Goal: Task Accomplishment & Management: Complete application form

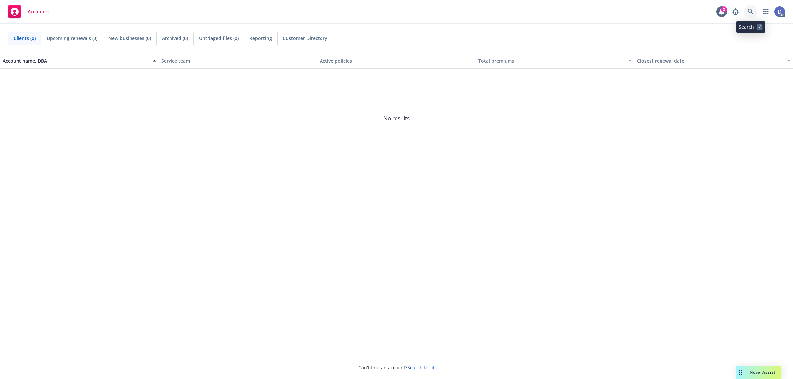
click at [749, 16] on link at bounding box center [750, 11] width 13 height 13
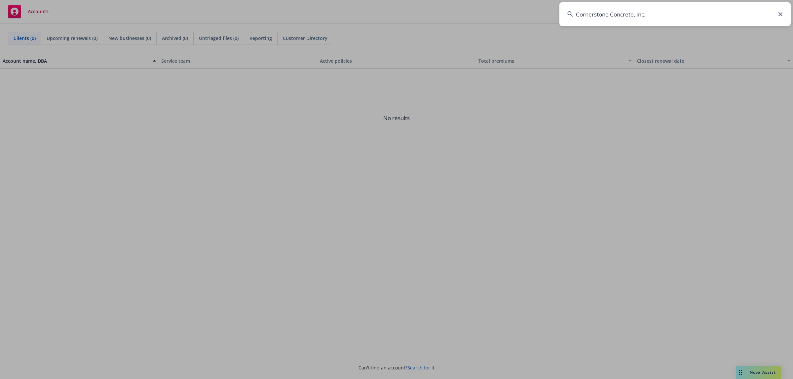
click at [748, 15] on input "Cornerstone Concrete, Inc." at bounding box center [675, 14] width 231 height 24
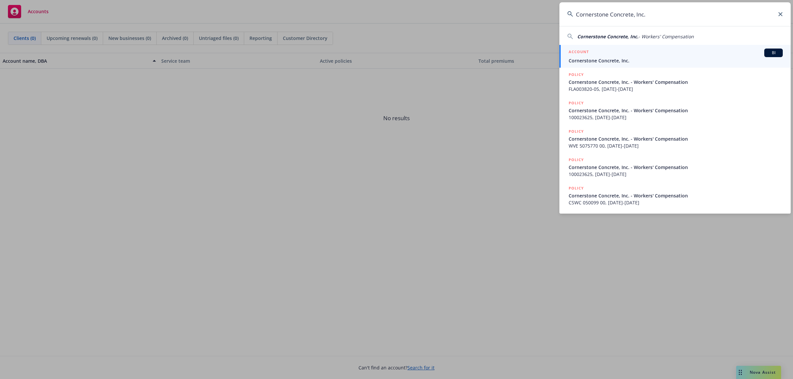
type input "Cornerstone Concrete, Inc."
click at [632, 63] on span "Cornerstone Concrete, Inc." at bounding box center [676, 60] width 214 height 7
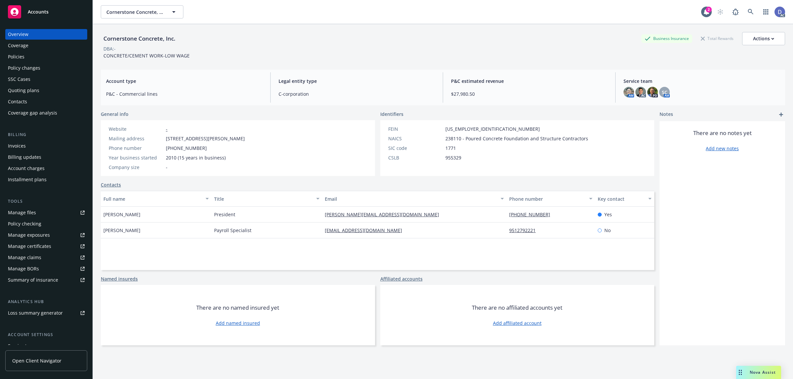
click at [35, 260] on div "Manage claims" at bounding box center [24, 257] width 33 height 11
click at [42, 211] on link "Manage files" at bounding box center [46, 213] width 82 height 11
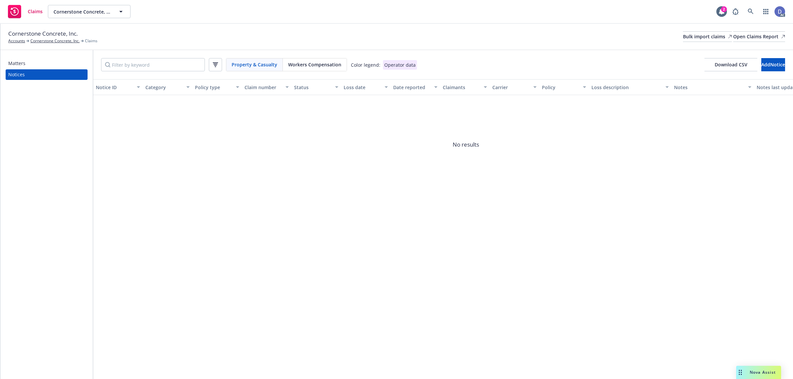
click at [682, 43] on div "Cornerstone Concrete, Inc. Accounts Cornerstone Concrete, Inc. Claims Bulk impo…" at bounding box center [396, 36] width 777 height 15
click at [688, 39] on div "Bulk import claims" at bounding box center [707, 37] width 49 height 10
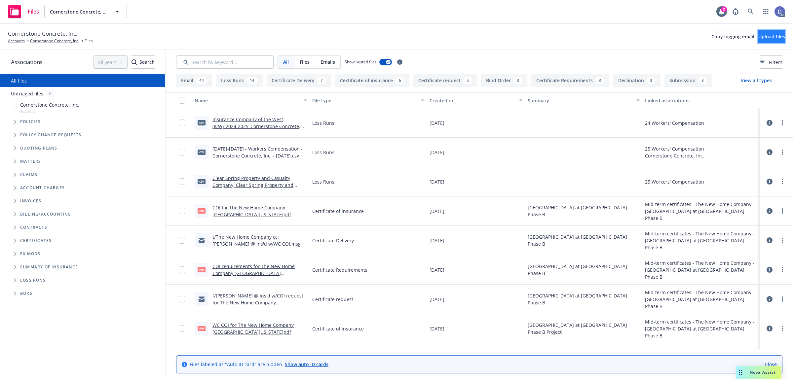
click at [765, 35] on span "Upload files" at bounding box center [771, 36] width 27 height 6
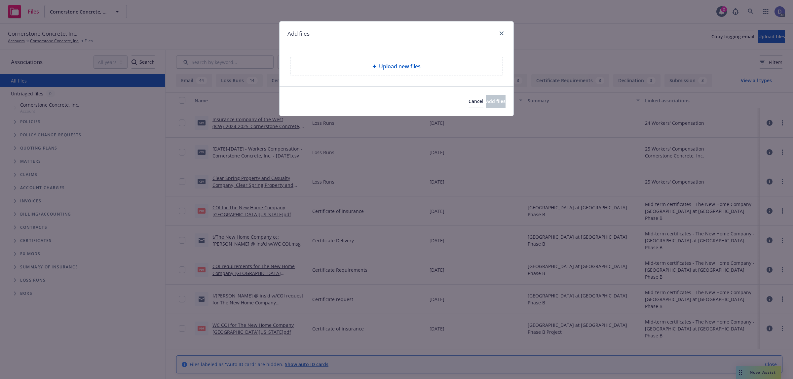
click at [448, 74] on div "Upload new files" at bounding box center [396, 66] width 212 height 19
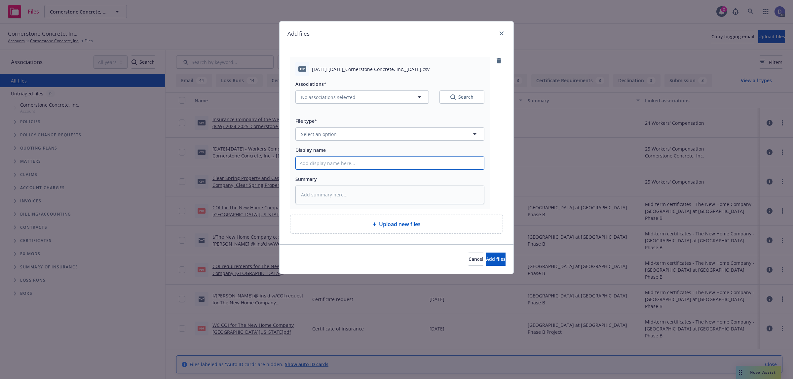
drag, startPoint x: 453, startPoint y: 164, endPoint x: 453, endPoint y: 159, distance: 5.6
click at [453, 164] on input "Display name" at bounding box center [390, 163] width 188 height 13
paste input "2021-2022_Cornerstone Concrete, Inc._9-16-2025"
type input "2021-2022_Cornerstone Concrete, Inc._9-16-2025"
type textarea "x"
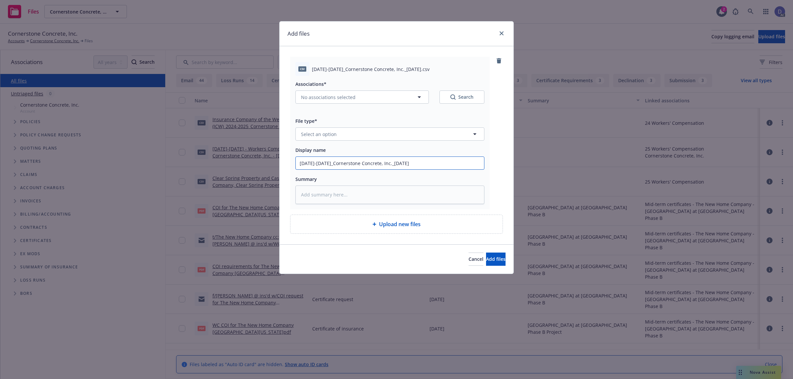
type input "2021-2022_Cornerstone Concrete, Inc._9-16-2025"
click at [455, 133] on button "Select an option" at bounding box center [389, 134] width 189 height 13
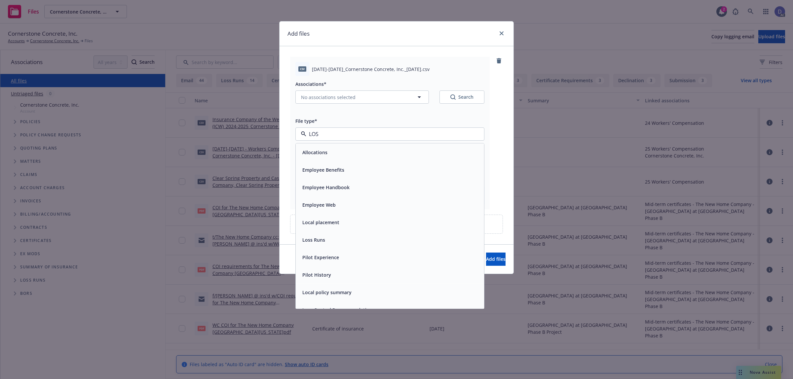
type input "LOSS"
click at [441, 147] on div "Loss Runs" at bounding box center [390, 153] width 188 height 18
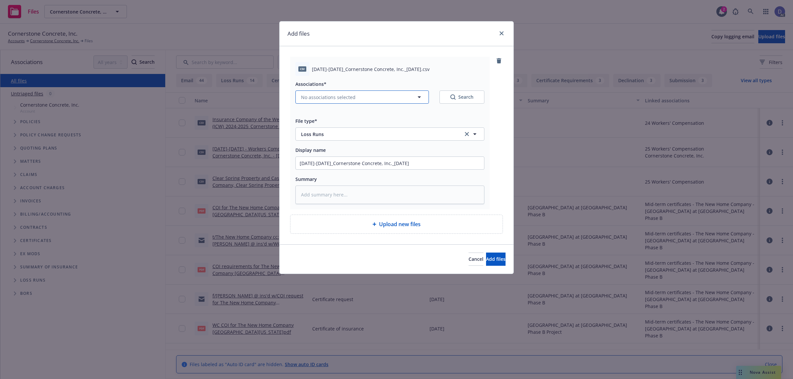
click at [357, 97] on button "No associations selected" at bounding box center [362, 97] width 134 height 13
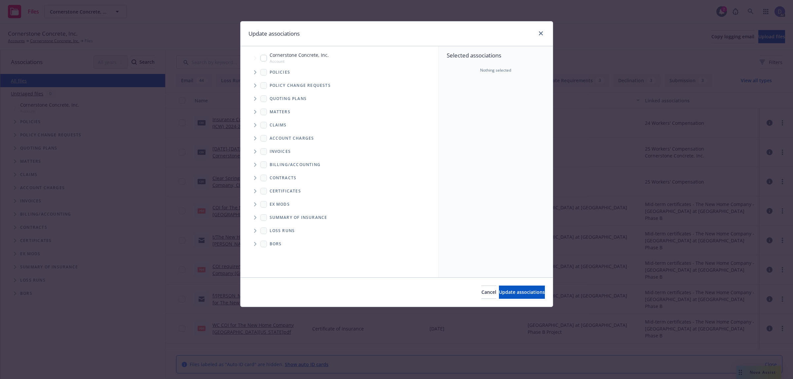
type textarea "x"
click at [254, 71] on icon "Tree Example" at bounding box center [255, 72] width 3 height 4
click at [483, 96] on div "Selected associations Nothing selected" at bounding box center [496, 161] width 114 height 231
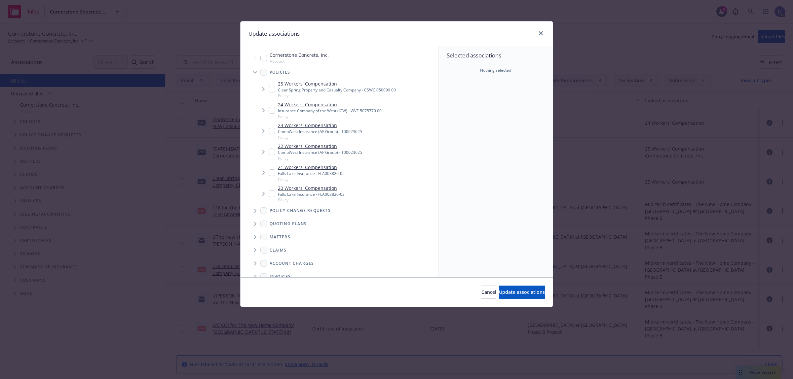
click at [331, 171] on link "21 Workers' Compensation" at bounding box center [311, 167] width 67 height 7
checkbox input "true"
click at [501, 298] on button "Update associations" at bounding box center [522, 292] width 46 height 13
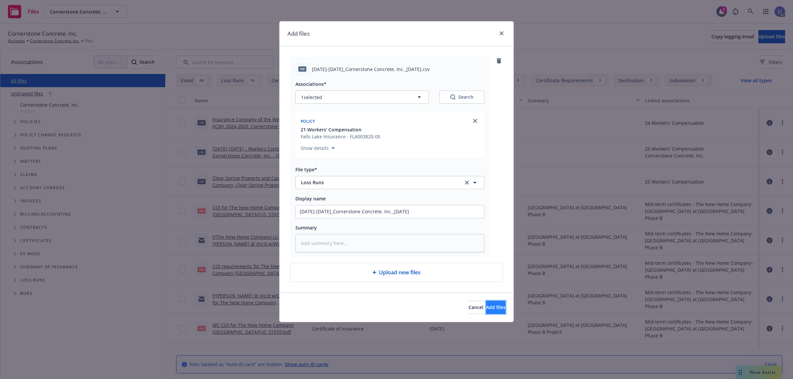
click at [486, 309] on span "Add files" at bounding box center [495, 307] width 19 height 6
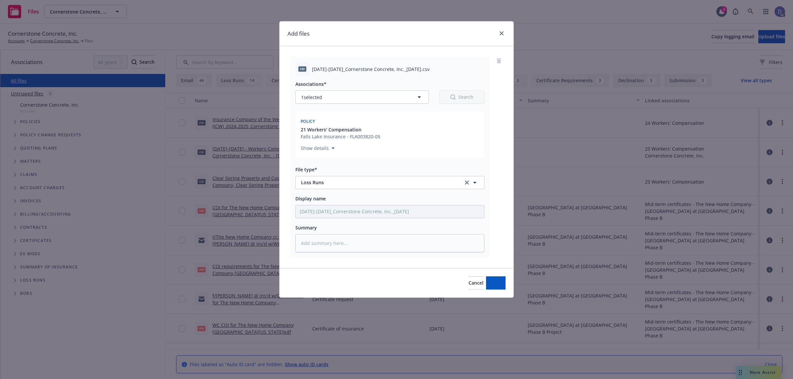
type textarea "x"
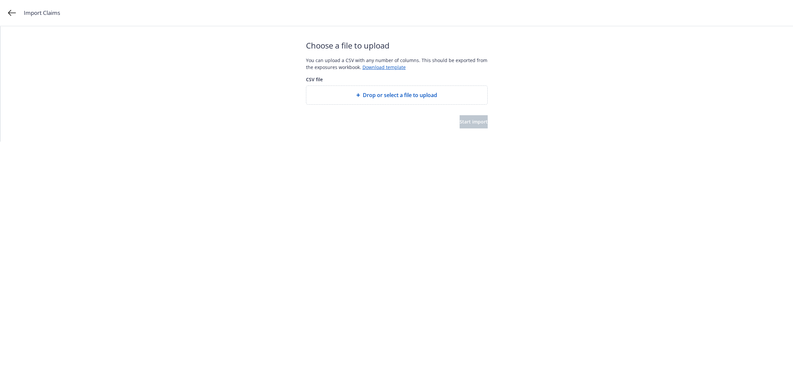
click at [387, 99] on div "Drop or select a file to upload" at bounding box center [396, 95] width 181 height 19
click at [460, 123] on button "Start import" at bounding box center [474, 121] width 28 height 13
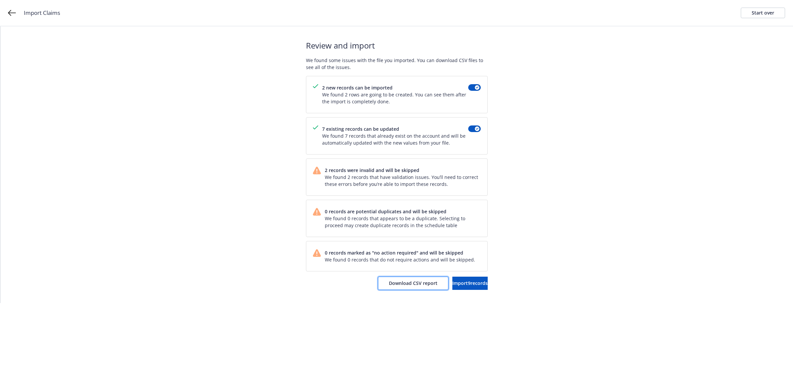
click at [401, 285] on span "Download CSV report" at bounding box center [413, 283] width 49 height 6
click at [757, 9] on div "Start over" at bounding box center [763, 13] width 22 height 10
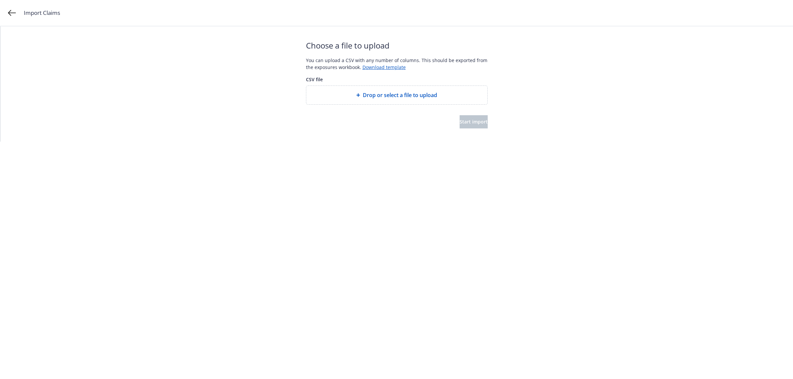
click at [392, 92] on span "Drop or select a file to upload" at bounding box center [400, 95] width 74 height 8
click at [475, 123] on span "Start import" at bounding box center [474, 122] width 28 height 6
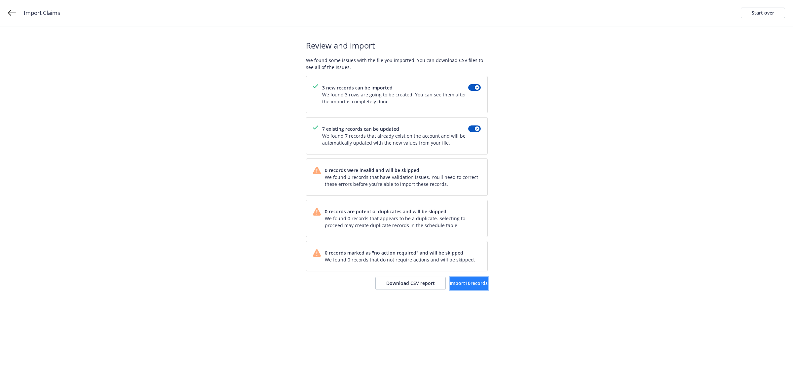
click at [462, 283] on span "Import 10 records" at bounding box center [469, 283] width 38 height 6
click at [451, 288] on link "View accounts" at bounding box center [461, 283] width 54 height 13
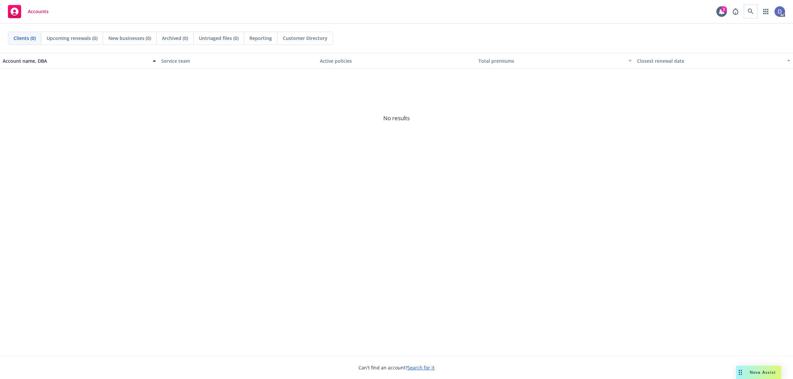
click at [755, 18] on span at bounding box center [750, 11] width 13 height 13
click at [754, 17] on span at bounding box center [750, 11] width 13 height 13
click at [682, 15] on div "Accounts 2 AC" at bounding box center [396, 12] width 793 height 24
click at [754, 12] on link at bounding box center [750, 11] width 13 height 13
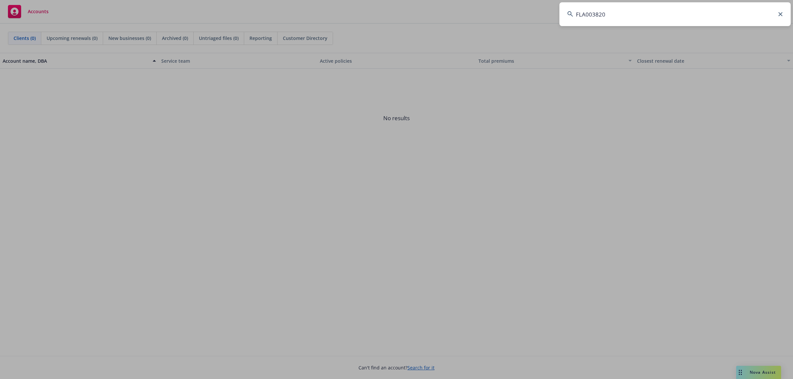
click at [721, 11] on input "FLA003820" at bounding box center [675, 14] width 231 height 24
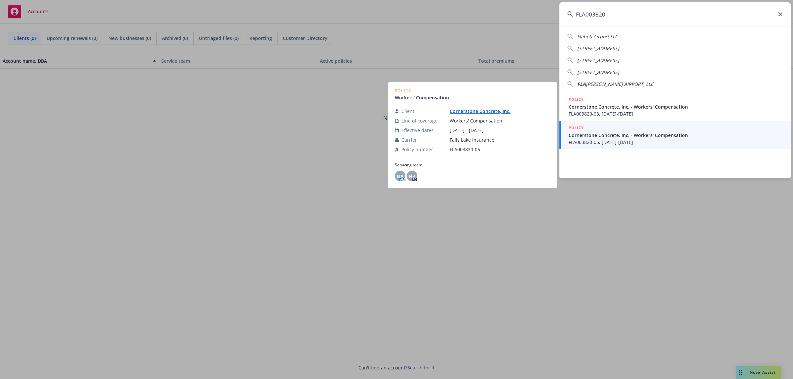
type input "FLA003820"
click at [615, 139] on span "FLA003820-05, 02/01/2021-02/01/2022" at bounding box center [676, 142] width 214 height 7
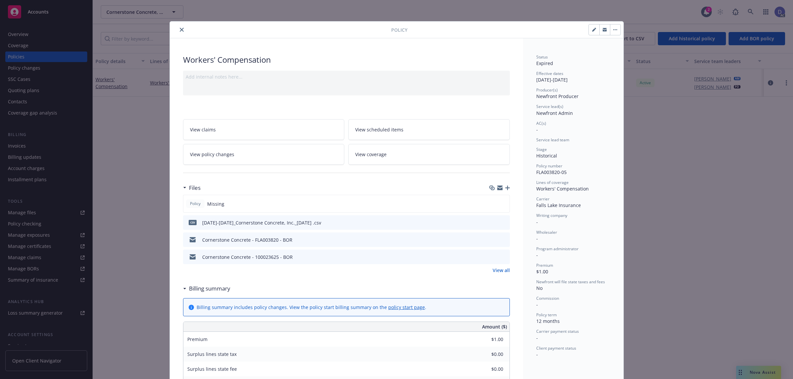
click at [180, 31] on icon "close" at bounding box center [182, 30] width 4 height 4
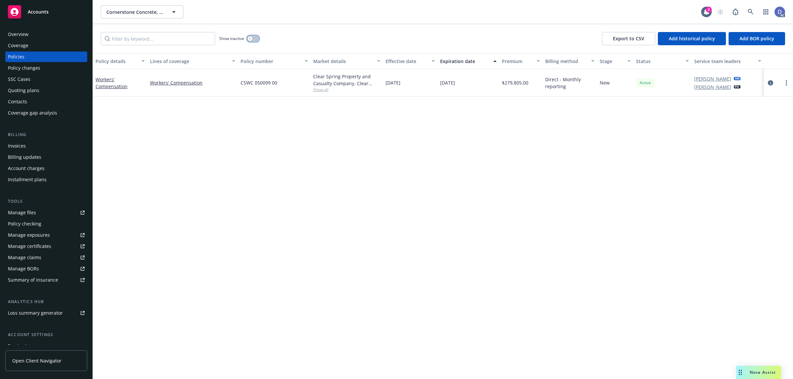
click at [253, 41] on button "button" at bounding box center [253, 38] width 13 height 7
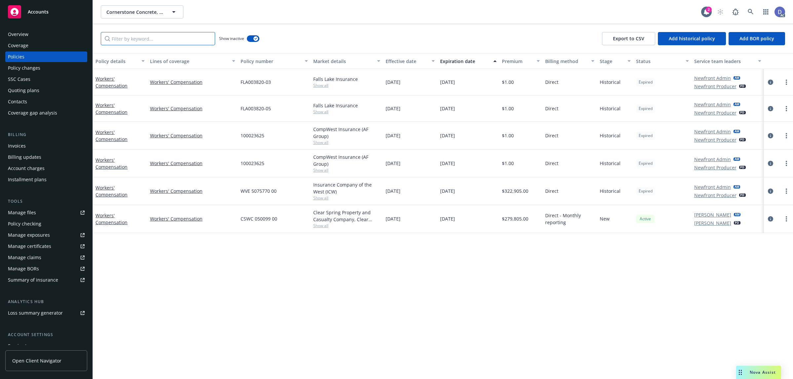
click at [196, 43] on input "Filter by keyword..." at bounding box center [158, 38] width 114 height 13
paste input "FLA003820"
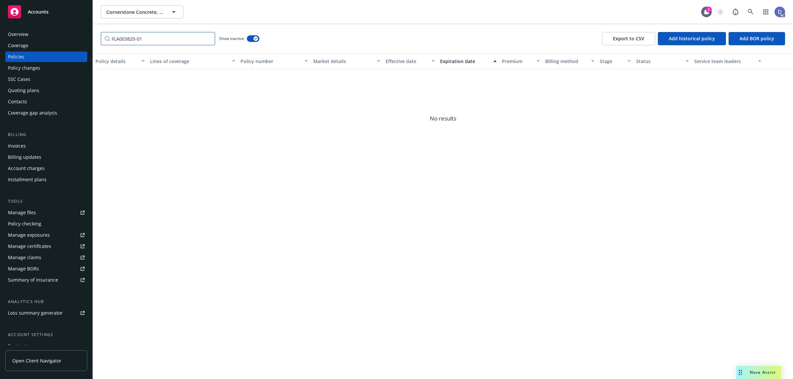
click at [196, 43] on input "FLA003820-01" at bounding box center [158, 38] width 114 height 13
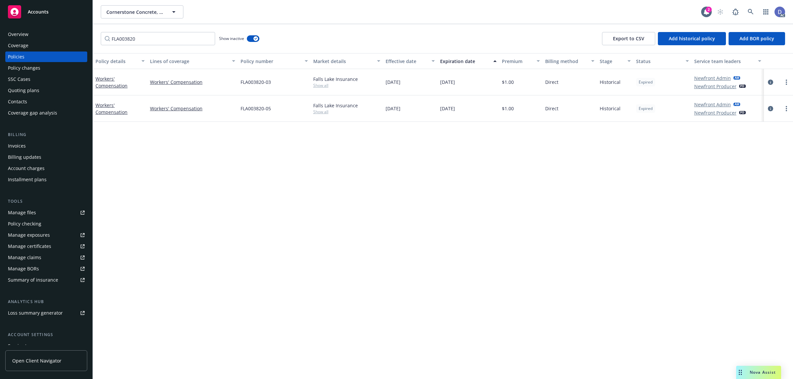
click at [319, 78] on div "Falls Lake Insurance" at bounding box center [346, 79] width 67 height 7
copy div "Falls Lake Insurance"
click at [188, 43] on input "FLA003820" at bounding box center [158, 38] width 114 height 13
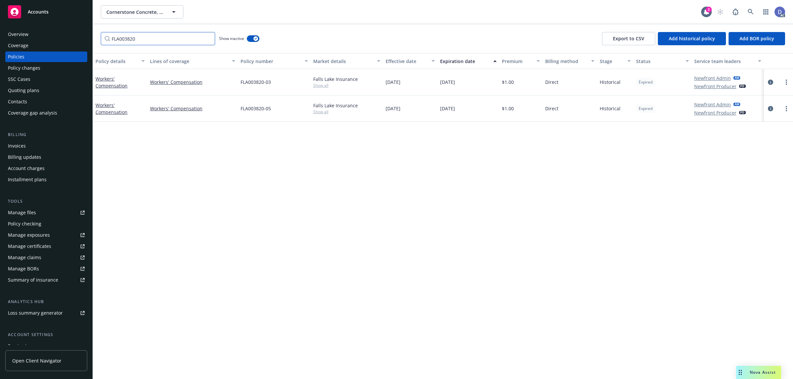
click at [188, 43] on input "FLA003820" at bounding box center [158, 38] width 114 height 13
paste input "alls Lake Insurance"
type input "Falls Lake Insurance"
click at [687, 42] on button "Add historical policy" at bounding box center [692, 38] width 68 height 13
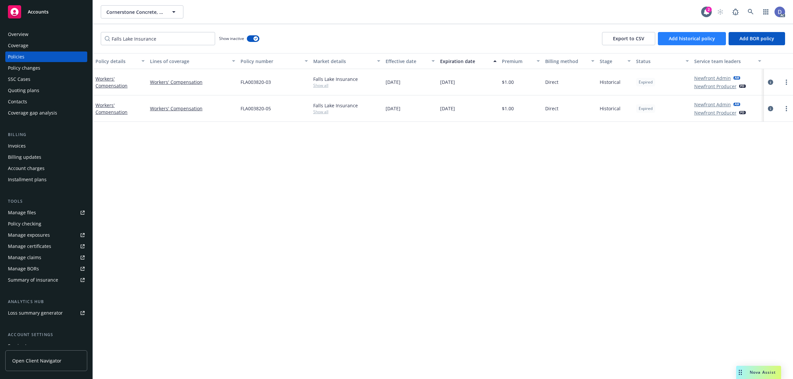
select select "other"
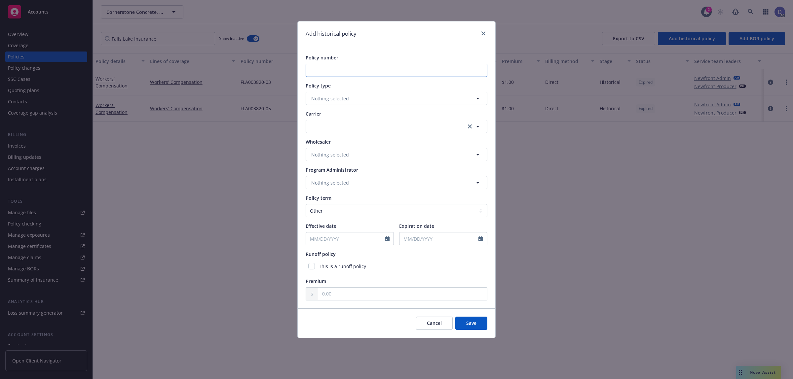
click at [438, 68] on input "Policy number" at bounding box center [397, 70] width 182 height 13
paste input "FLA003820-01"
type input "FLA003820-01"
click at [330, 97] on span "Nothing selected" at bounding box center [330, 98] width 38 height 7
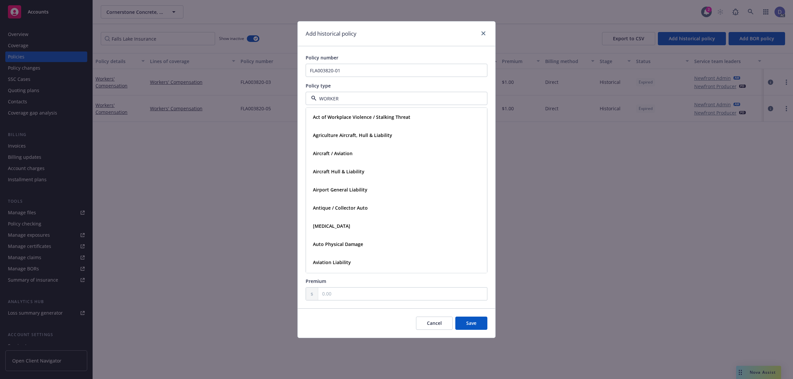
type input "WORKERS"
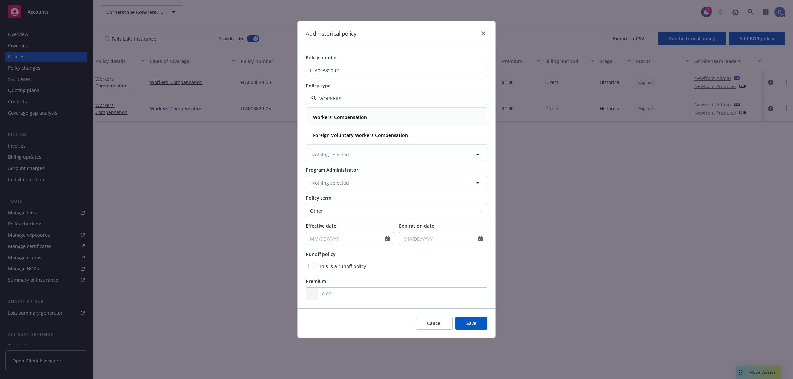
click at [344, 112] on div "Workers' Compensation" at bounding box center [339, 117] width 58 height 10
click at [351, 131] on button "button" at bounding box center [397, 126] width 182 height 13
type input "FALL"
click at [346, 162] on strong "Falls Lake Insurance" at bounding box center [335, 161] width 45 height 6
click at [347, 204] on div "Policy term Select policy term 12 Month 6 Month 4 Month 3 Month 2 Month 1 Month…" at bounding box center [397, 206] width 182 height 23
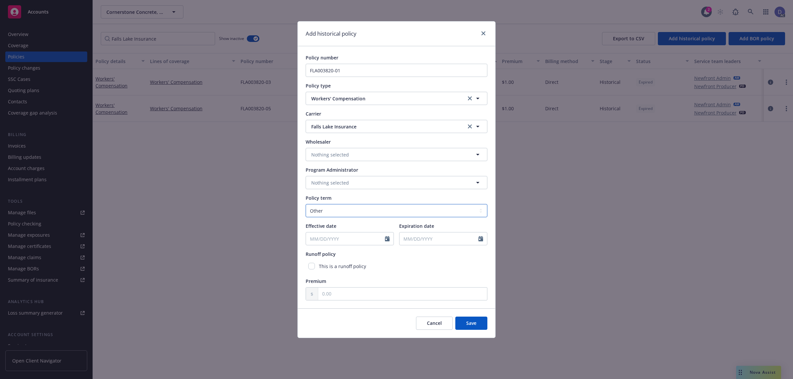
drag, startPoint x: 348, startPoint y: 209, endPoint x: 350, endPoint y: 216, distance: 7.8
click at [348, 209] on select "Select policy term 12 Month 6 Month 4 Month 3 Month 2 Month 1 Month 36 Month (3…" at bounding box center [397, 210] width 182 height 13
select select "12"
click at [306, 204] on select "Select policy term 12 Month 6 Month 4 Month 3 Month 2 Month 1 Month 36 Month (3…" at bounding box center [397, 210] width 182 height 13
click at [384, 238] on div at bounding box center [350, 238] width 88 height 13
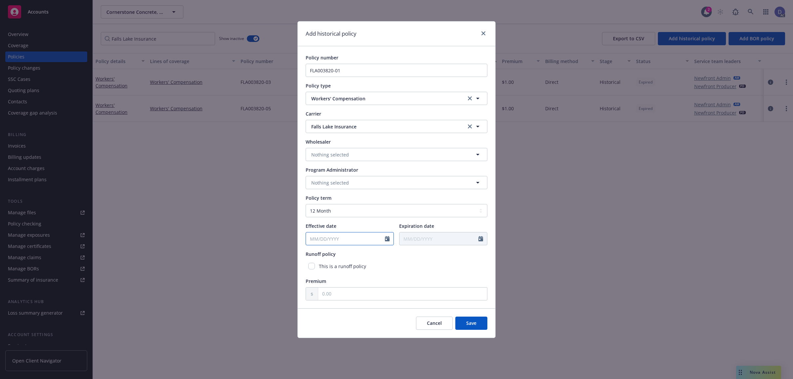
click at [386, 239] on icon "Calendar" at bounding box center [387, 238] width 5 height 5
select select "9"
click at [367, 255] on input "2025" at bounding box center [362, 254] width 21 height 7
type input "2018"
click at [341, 256] on select "January February March April May June July August September October November De…" at bounding box center [334, 255] width 33 height 8
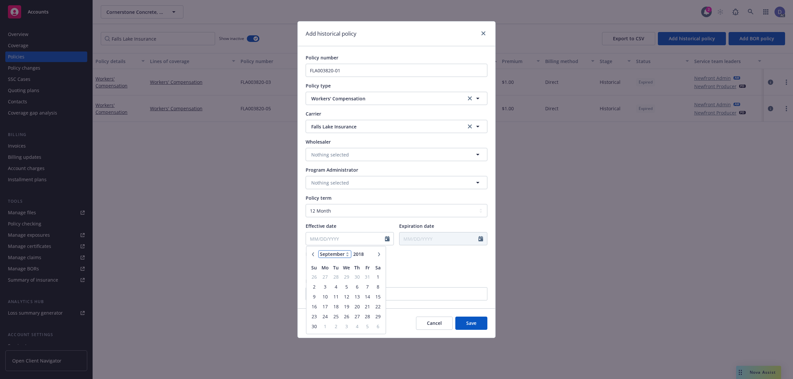
select select "2"
click at [318, 251] on select "January February March April May June July August September October November De…" at bounding box center [334, 255] width 33 height 8
click at [359, 279] on span "1" at bounding box center [357, 277] width 9 height 8
type input "02/01/2018"
type input "02/01/2019"
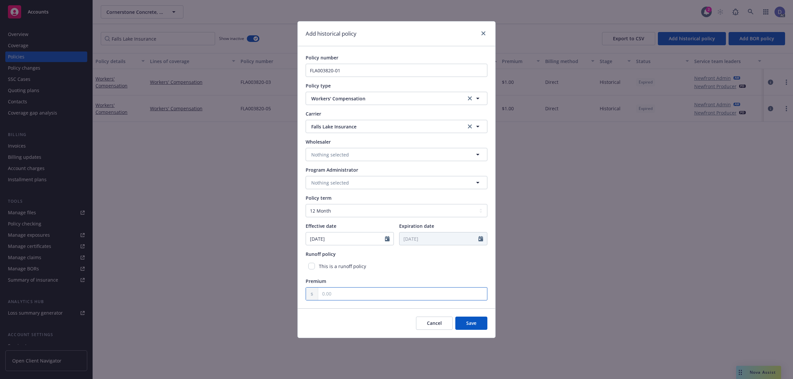
click at [382, 289] on input "text" at bounding box center [402, 294] width 169 height 13
paste input "8,733.90"
click at [352, 295] on input "8,733.90" at bounding box center [402, 294] width 169 height 13
type input "8,733.90"
click at [467, 326] on span "Save" at bounding box center [471, 323] width 10 height 6
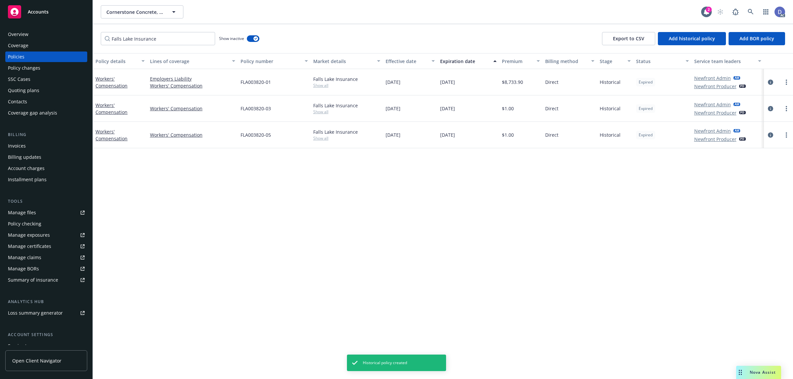
click at [259, 87] on div "FLA003820-01" at bounding box center [274, 82] width 73 height 26
copy span "FLA003820-01"
click at [261, 85] on span "FLA003820-01" at bounding box center [256, 82] width 30 height 7
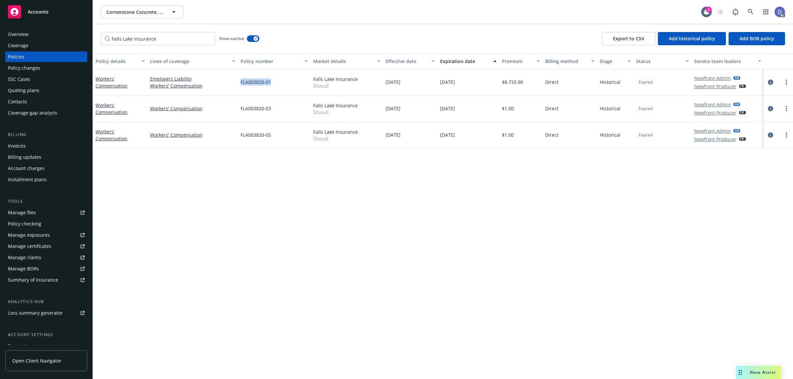
click at [261, 85] on span "FLA003820-01" at bounding box center [256, 82] width 30 height 7
click at [273, 85] on div "FLA003820-01" at bounding box center [274, 82] width 73 height 26
click at [261, 82] on span "FLA003820-01" at bounding box center [256, 82] width 30 height 7
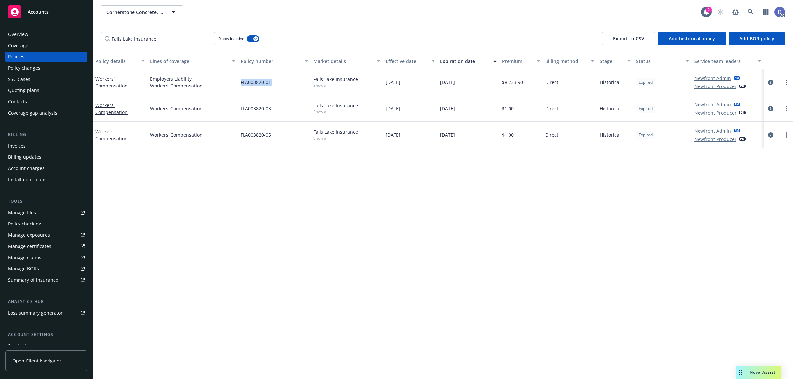
click at [261, 82] on span "FLA003820-01" at bounding box center [256, 82] width 30 height 7
copy span "FLA003820-01"
click at [36, 260] on div "Manage claims" at bounding box center [24, 257] width 33 height 11
click at [25, 213] on div "Manage files" at bounding box center [22, 213] width 28 height 11
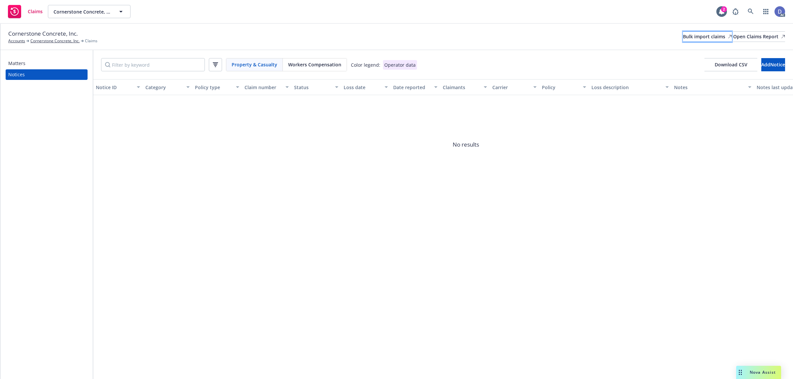
click at [683, 35] on div "Bulk import claims" at bounding box center [707, 37] width 49 height 10
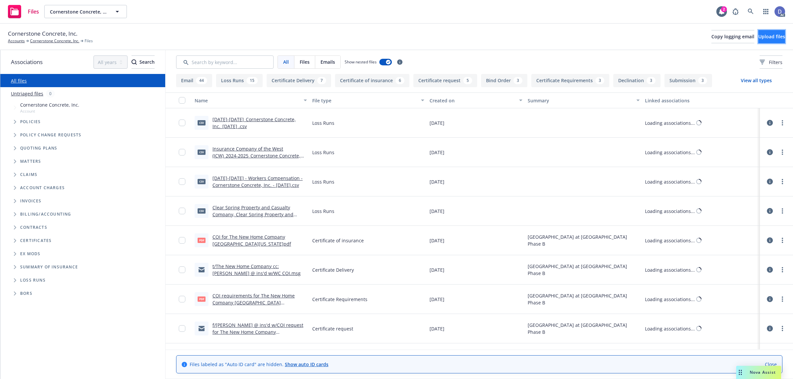
click at [763, 37] on span "Upload files" at bounding box center [771, 36] width 27 height 6
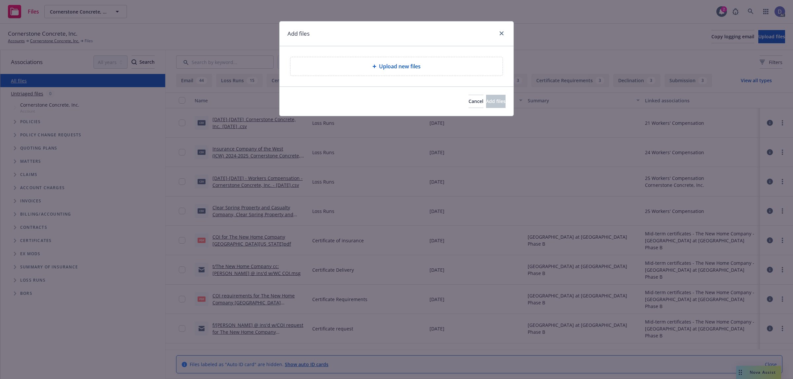
click at [409, 73] on div "Upload new files" at bounding box center [396, 66] width 212 height 19
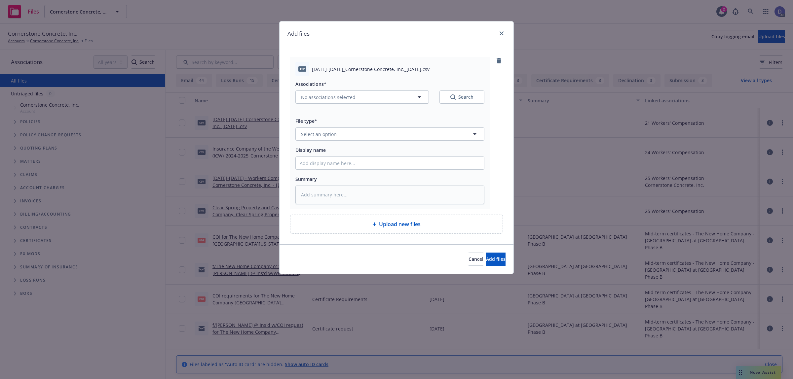
click at [396, 157] on div at bounding box center [389, 163] width 189 height 13
click at [393, 162] on input "Display name" at bounding box center [390, 163] width 188 height 13
paste input "[DATE]-[DATE]_Cornerstone Concrete, Inc._[DATE]"
type input "[DATE]-[DATE]_Cornerstone Concrete, Inc._[DATE]"
type textarea "x"
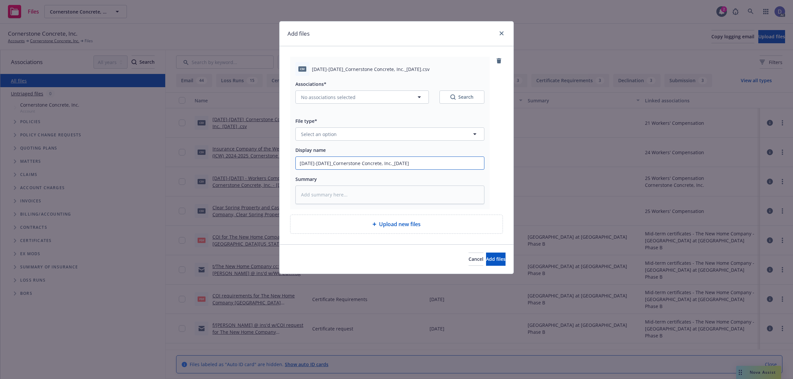
type input "[DATE]-[DATE]_Cornerstone Concrete, Inc._[DATE]"
click at [402, 139] on button "Select an option" at bounding box center [389, 134] width 189 height 13
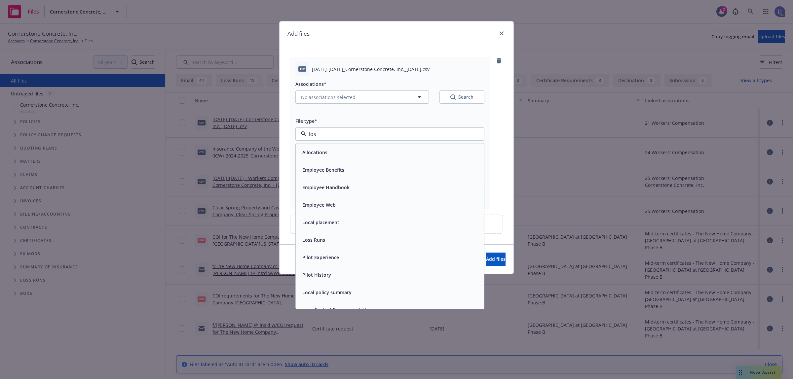
type input "loss"
click at [387, 153] on div "Loss Runs" at bounding box center [390, 153] width 180 height 10
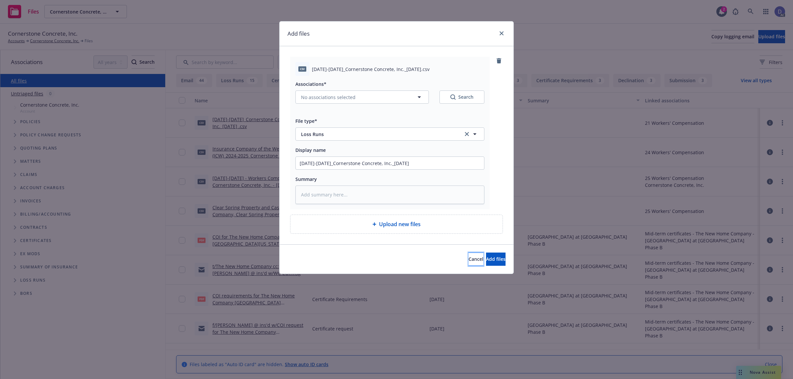
click at [469, 253] on button "Cancel" at bounding box center [476, 259] width 15 height 13
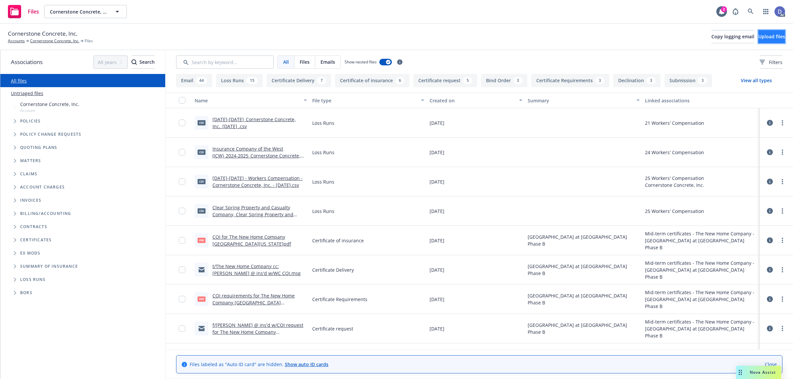
click at [758, 32] on button "Upload files" at bounding box center [771, 36] width 27 height 13
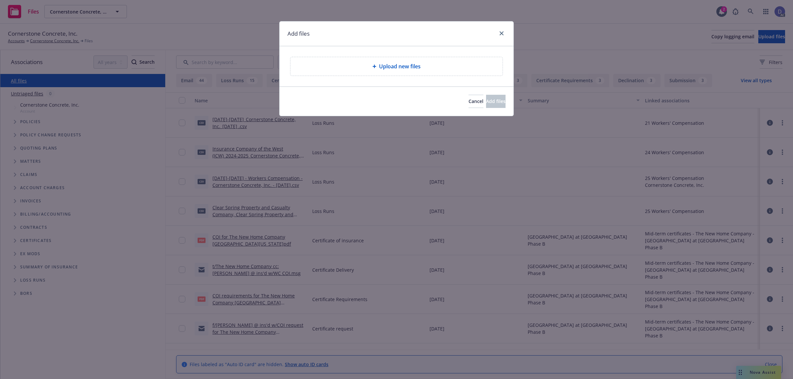
click at [399, 70] on span "Upload new files" at bounding box center [400, 66] width 42 height 8
type textarea "x"
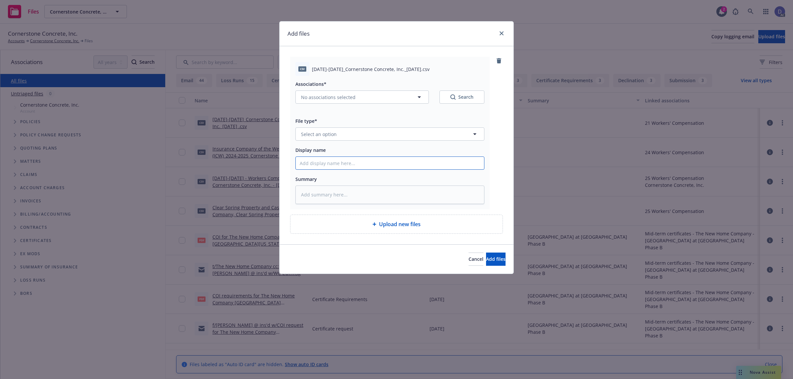
click at [415, 166] on input "Display name" at bounding box center [390, 163] width 188 height 13
paste input "[DATE]-[DATE]_Cornerstone Concrete, Inc._[DATE]"
type input "[DATE]-[DATE]_Cornerstone Concrete, Inc._[DATE]"
type textarea "x"
type input "[DATE]-[DATE]_Cornerstone Concrete, Inc._[DATE]"
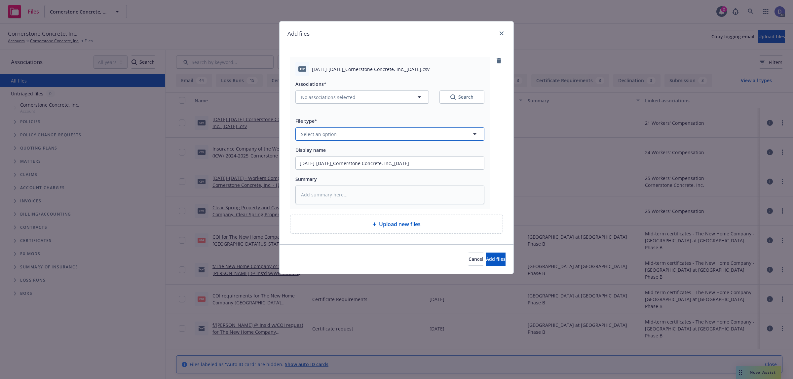
click at [439, 138] on button "Select an option" at bounding box center [389, 134] width 189 height 13
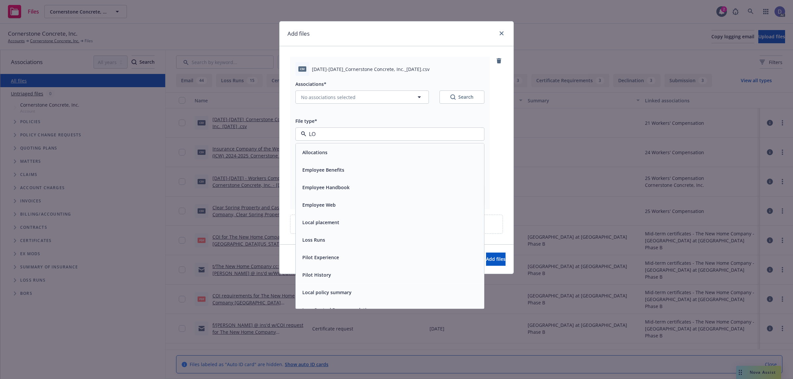
type input "LOS"
click at [410, 153] on div "Loss Runs" at bounding box center [390, 153] width 180 height 10
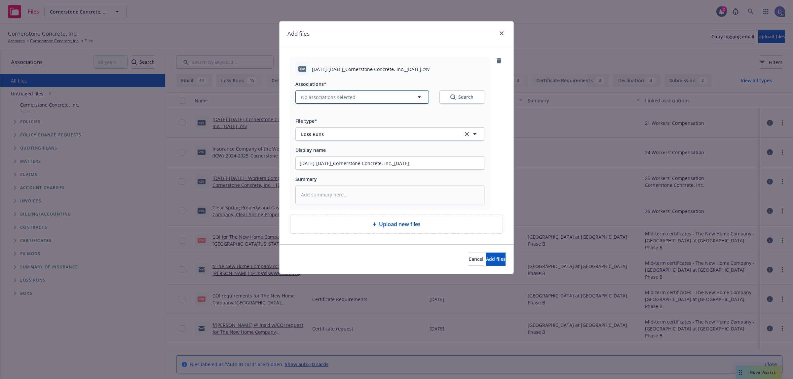
click at [357, 95] on button "No associations selected" at bounding box center [362, 97] width 134 height 13
type textarea "x"
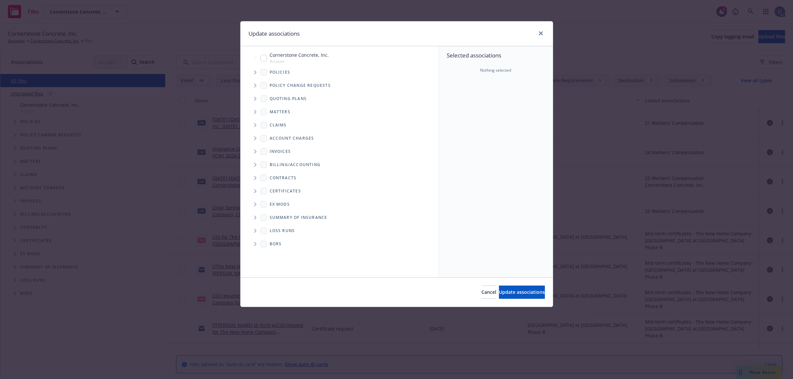
click at [253, 73] on span "Tree Example" at bounding box center [255, 72] width 11 height 11
click at [473, 102] on div "Selected associations Nothing selected" at bounding box center [496, 161] width 114 height 231
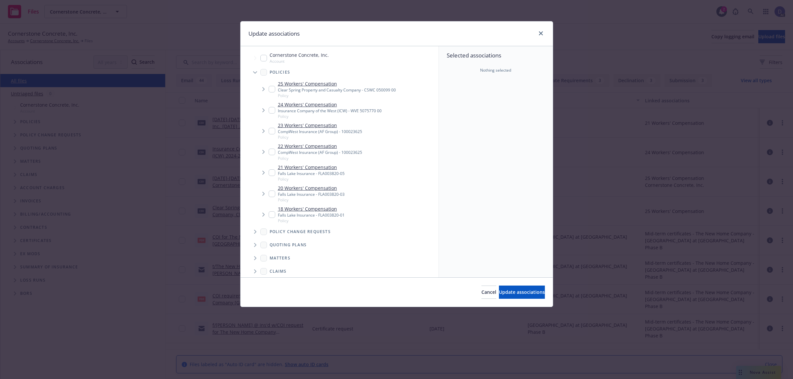
click at [314, 216] on div "Falls Lake Insurance - FLA003820-01" at bounding box center [311, 215] width 67 height 6
checkbox input "true"
click at [499, 291] on span "Update associations" at bounding box center [522, 292] width 46 height 6
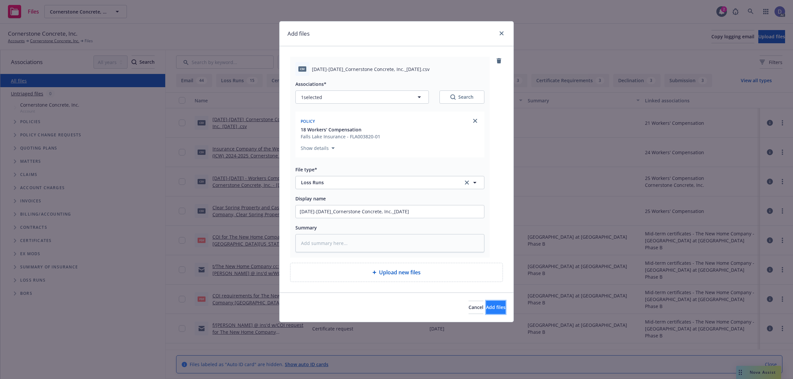
click at [486, 301] on button "Add files" at bounding box center [495, 307] width 19 height 13
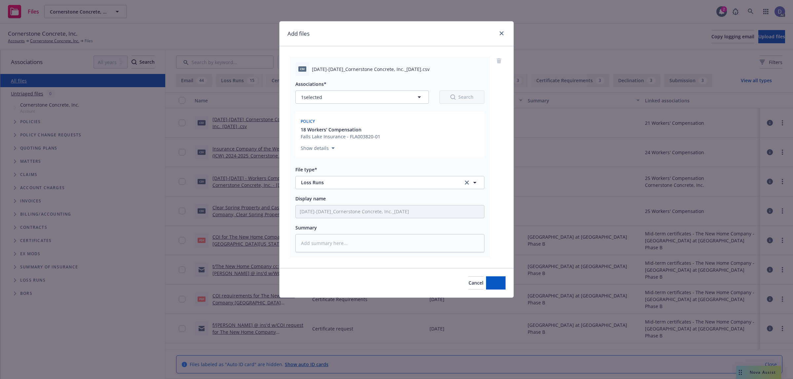
type textarea "x"
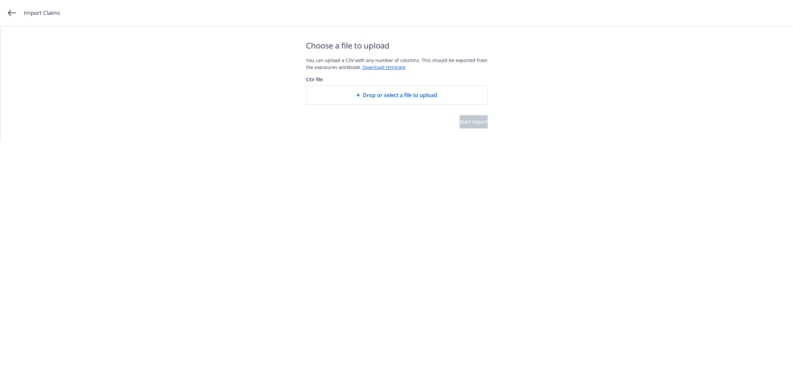
click at [386, 91] on span "Drop or select a file to upload" at bounding box center [400, 95] width 74 height 8
click at [477, 117] on button "Start import" at bounding box center [474, 121] width 28 height 13
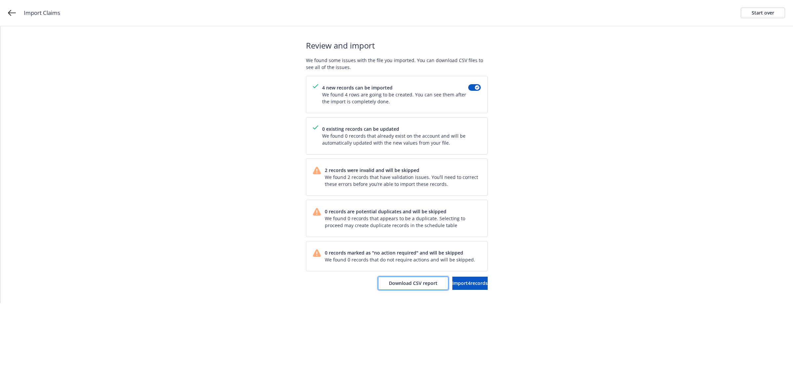
click at [397, 285] on span "Download CSV report" at bounding box center [413, 283] width 49 height 6
click at [760, 13] on div "Start over" at bounding box center [763, 13] width 22 height 10
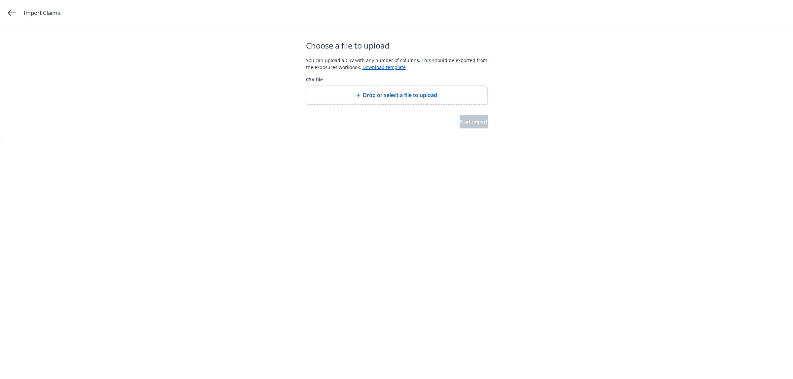
click at [369, 98] on span "Drop or select a file to upload" at bounding box center [400, 95] width 74 height 8
click at [460, 127] on button "Start import" at bounding box center [474, 121] width 28 height 13
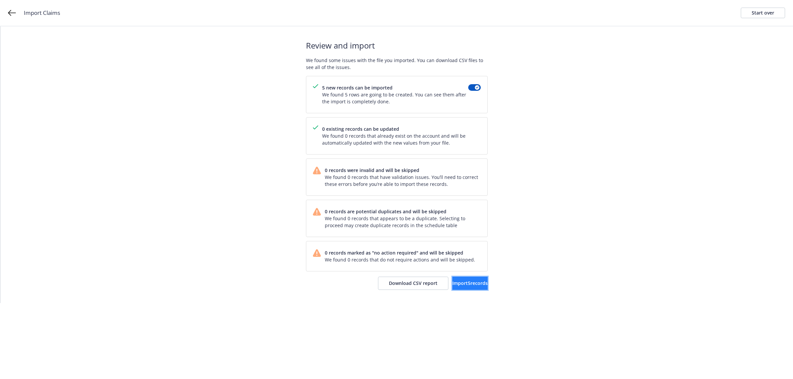
click at [457, 279] on button "Import 5 records" at bounding box center [469, 283] width 35 height 13
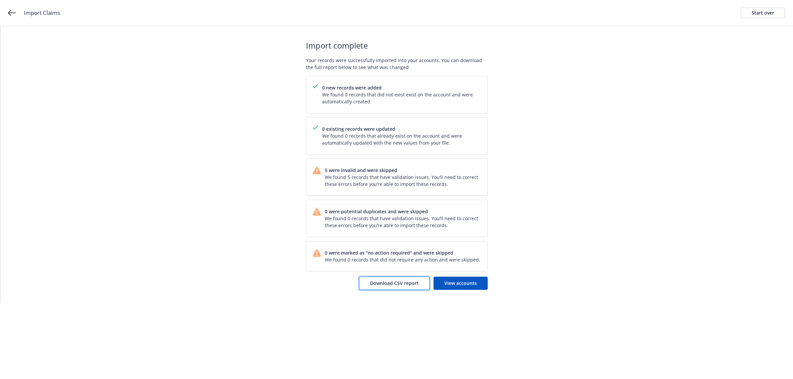
click at [392, 284] on span "Download CSV report" at bounding box center [394, 283] width 49 height 6
click at [751, 15] on link "Start over" at bounding box center [763, 13] width 44 height 11
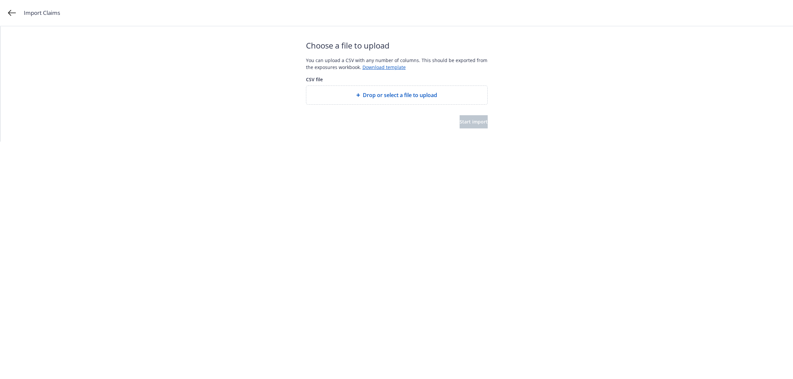
click at [381, 93] on span "Drop or select a file to upload" at bounding box center [400, 95] width 74 height 8
click at [468, 126] on button "Start import" at bounding box center [474, 121] width 28 height 13
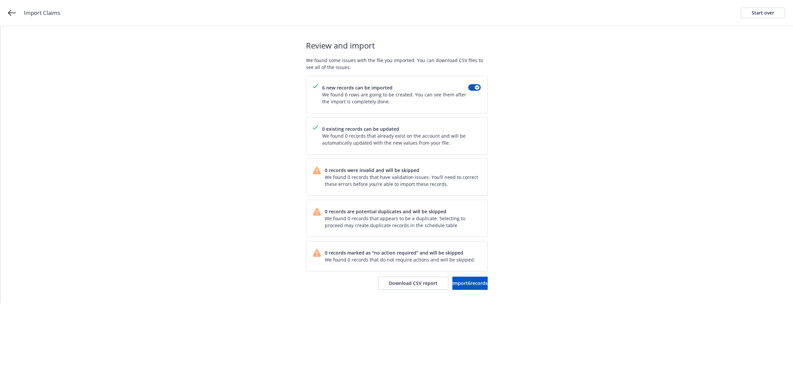
click at [465, 30] on div "Review and import We found some issues with the file you imported. You can down…" at bounding box center [397, 164] width 182 height 277
click at [455, 284] on span "Import 6 records" at bounding box center [469, 283] width 35 height 6
click at [455, 284] on span "View accounts" at bounding box center [460, 283] width 32 height 6
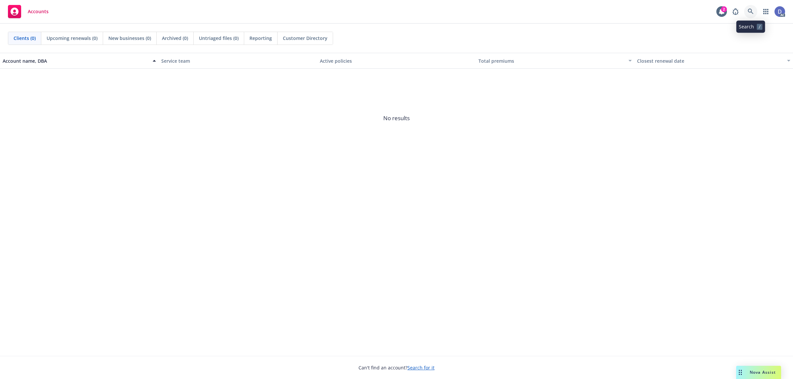
click at [749, 14] on icon at bounding box center [751, 12] width 6 height 6
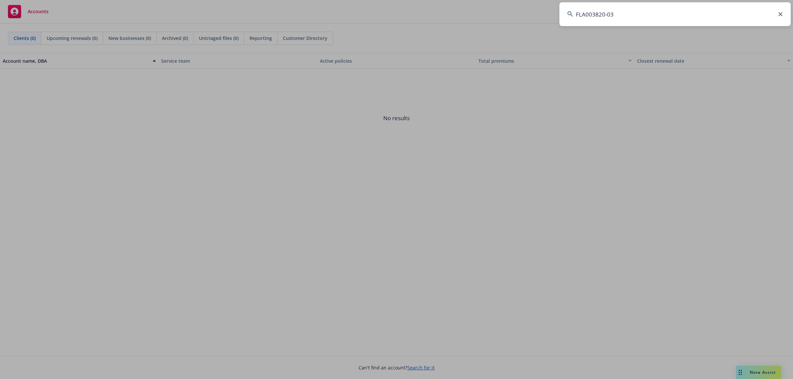
click at [749, 14] on input "FLA003820-03" at bounding box center [675, 14] width 231 height 24
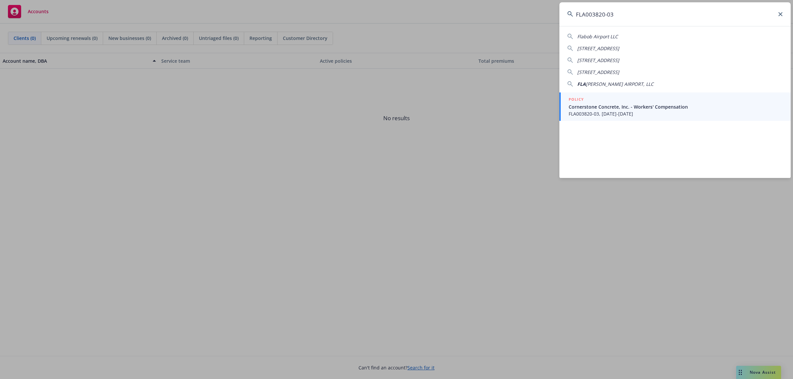
type input "FLA003820-03"
click at [613, 105] on span "Cornerstone Concrete, Inc. - Workers' Compensation" at bounding box center [676, 106] width 214 height 7
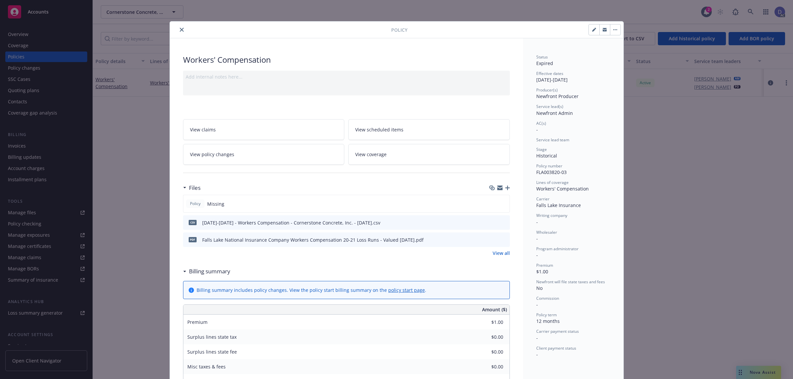
click at [354, 67] on div "Workers' Compensation Add internal notes here... View claims View scheduled ite…" at bounding box center [346, 295] width 353 height 515
click at [180, 31] on icon "close" at bounding box center [182, 30] width 4 height 4
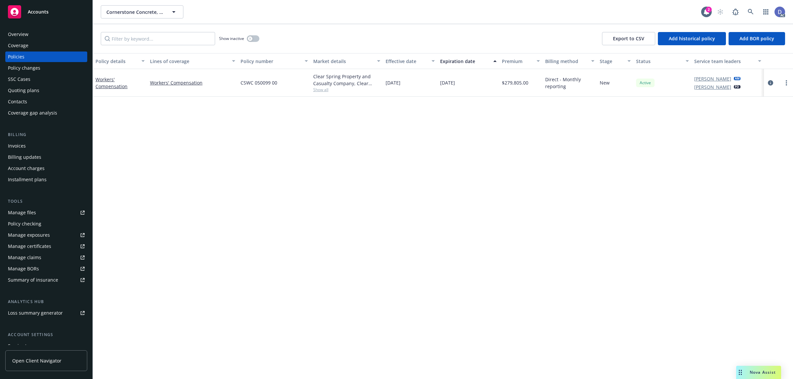
click at [38, 34] on div "Overview" at bounding box center [46, 34] width 77 height 11
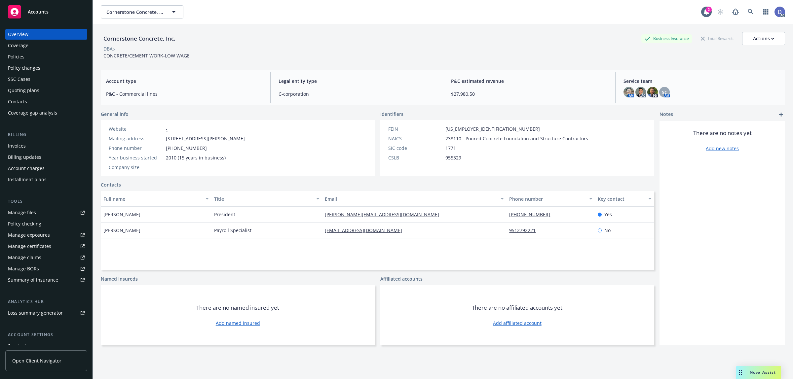
click at [30, 258] on div "Manage claims" at bounding box center [24, 257] width 33 height 11
click at [37, 212] on link "Manage files" at bounding box center [46, 213] width 82 height 11
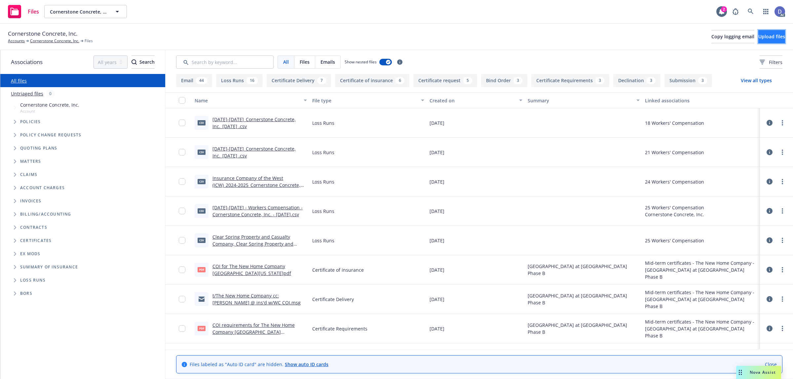
click at [758, 39] on button "Upload files" at bounding box center [771, 36] width 27 height 13
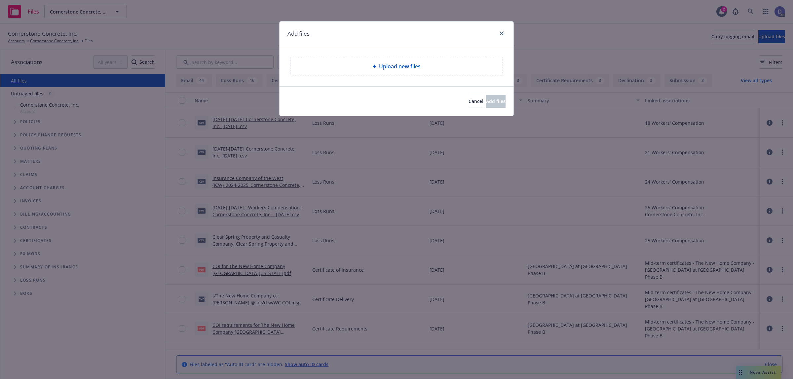
click at [406, 65] on span "Upload new files" at bounding box center [400, 66] width 42 height 8
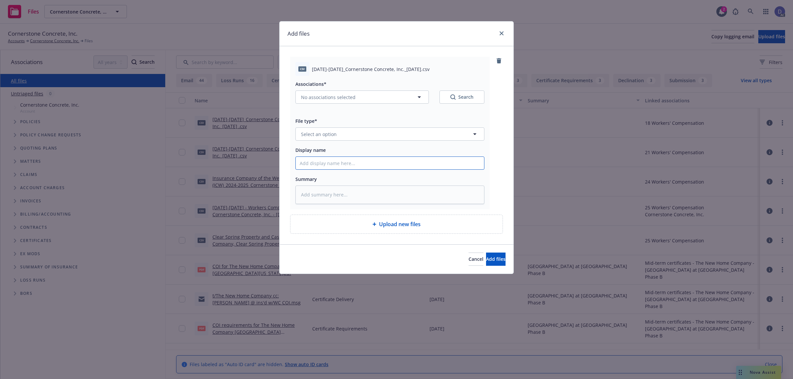
click at [372, 163] on input "Display name" at bounding box center [390, 163] width 188 height 13
paste input "2020-2021_Cornerstone Concrete, Inc._9-16-2025"
type input "2020-2021_Cornerstone Concrete, Inc._9-16-2025"
type textarea "x"
type input "2020-2021_Cornerstone Concrete, Inc._9-16-2025"
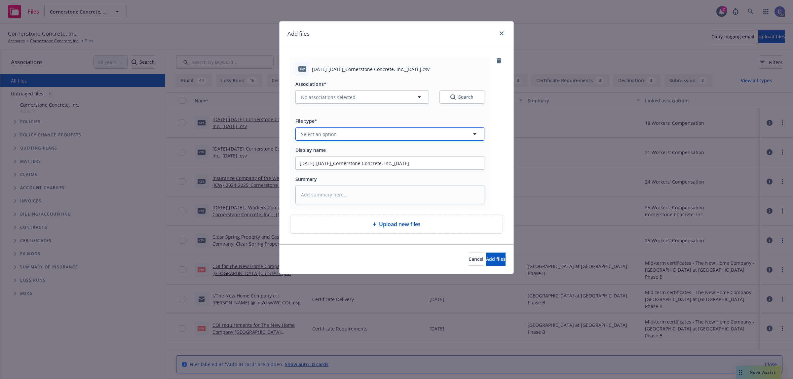
click at [400, 136] on button "Select an option" at bounding box center [389, 134] width 189 height 13
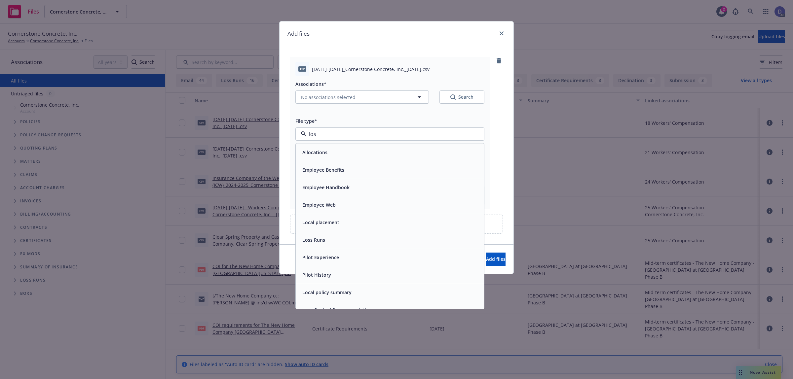
type input "loss"
click at [390, 146] on div "Loss Runs" at bounding box center [390, 153] width 188 height 18
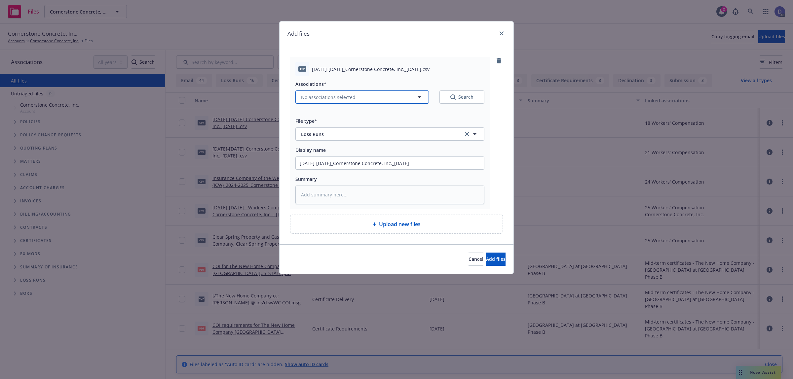
click at [352, 91] on button "No associations selected" at bounding box center [362, 97] width 134 height 13
type textarea "x"
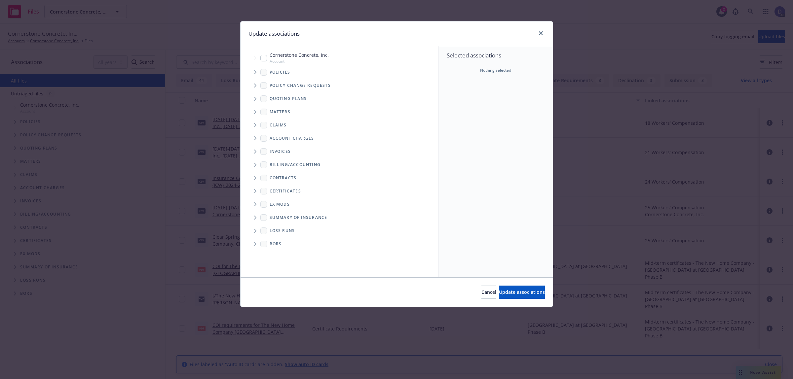
click at [254, 71] on icon "Tree Example" at bounding box center [255, 72] width 3 height 4
click at [442, 105] on div "Selected associations Nothing selected" at bounding box center [496, 161] width 114 height 231
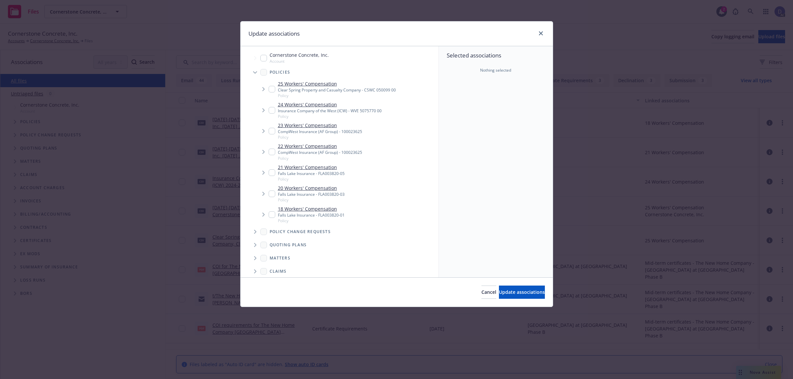
click at [317, 195] on div "Falls Lake Insurance - FLA003820-03" at bounding box center [311, 195] width 67 height 6
checkbox input "true"
click at [502, 285] on div "Cancel Update associations" at bounding box center [397, 292] width 312 height 29
click at [502, 287] on button "Update associations" at bounding box center [522, 292] width 46 height 13
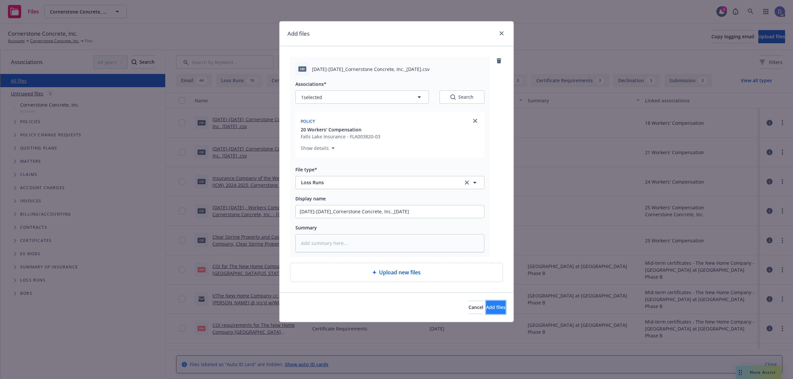
click at [490, 304] on button "Add files" at bounding box center [495, 307] width 19 height 13
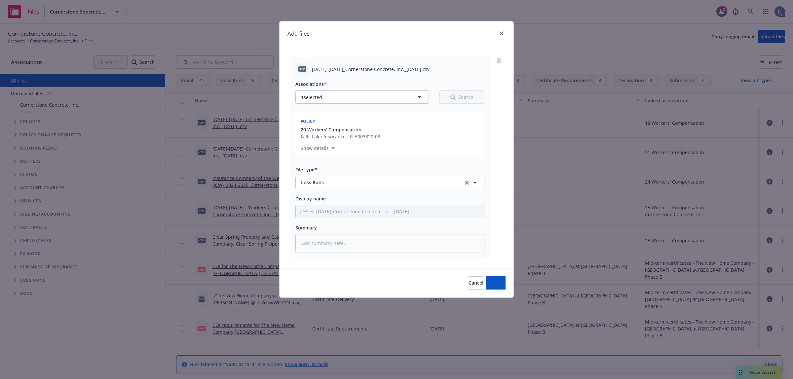
type textarea "x"
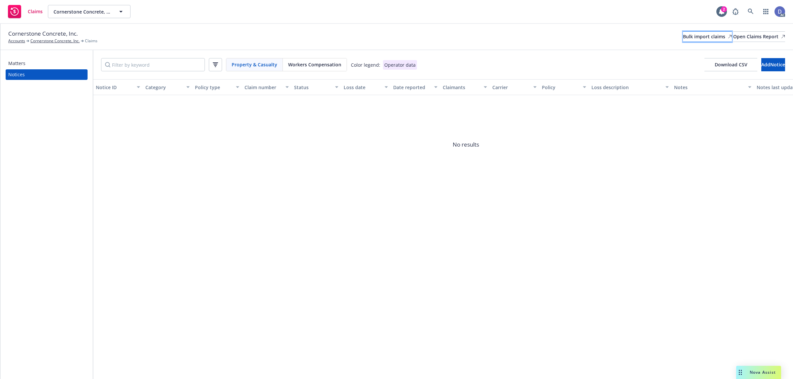
click at [683, 40] on div "Bulk import claims" at bounding box center [707, 37] width 49 height 10
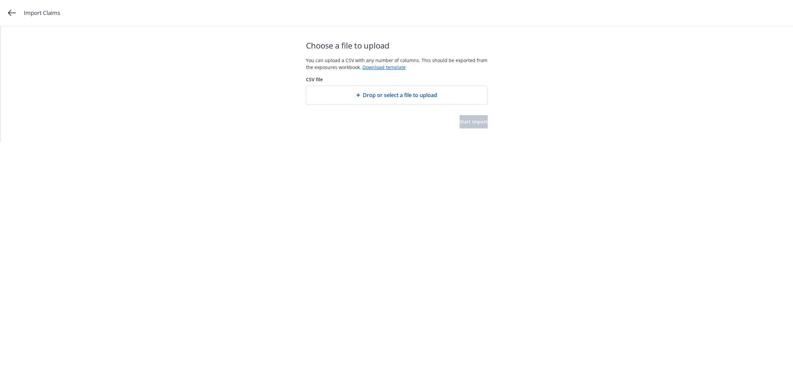
click at [374, 95] on span "Drop or select a file to upload" at bounding box center [400, 95] width 74 height 8
click at [471, 117] on button "Start import" at bounding box center [474, 121] width 28 height 13
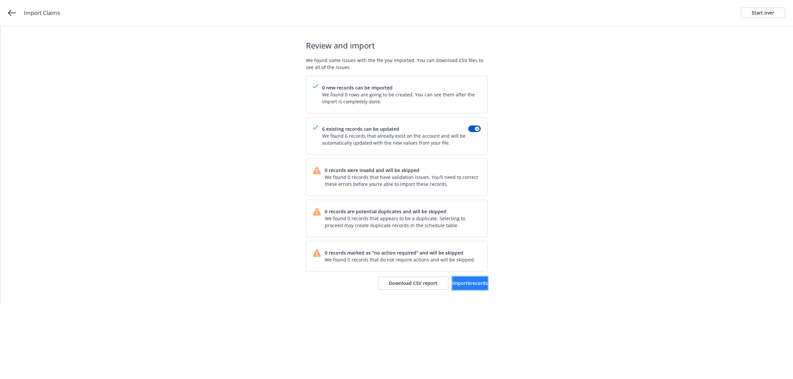
click at [452, 283] on span "Import 6 records" at bounding box center [469, 283] width 35 height 6
click at [453, 284] on span "View accounts" at bounding box center [460, 283] width 32 height 6
